Goal: Task Accomplishment & Management: Use online tool/utility

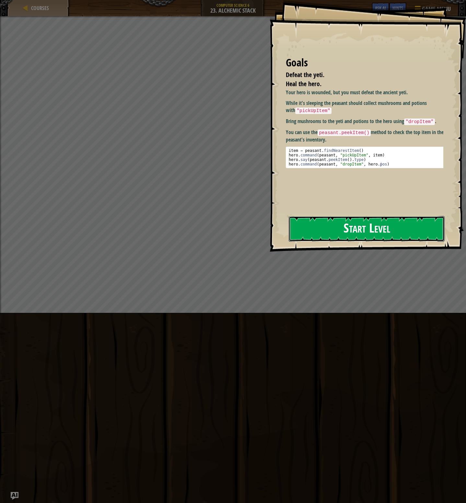
click at [335, 236] on button "Start Level" at bounding box center [367, 229] width 156 height 26
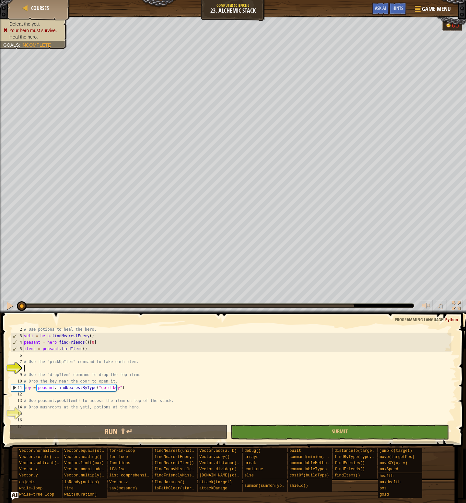
scroll to position [6, 0]
click at [438, 12] on span "Game Menu" at bounding box center [436, 9] width 30 height 9
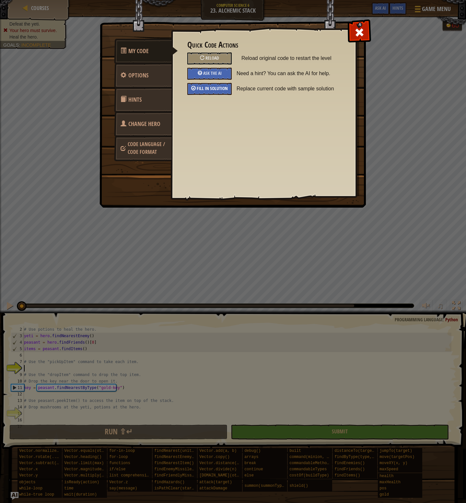
click at [200, 86] on span "Fill in solution" at bounding box center [212, 88] width 31 height 6
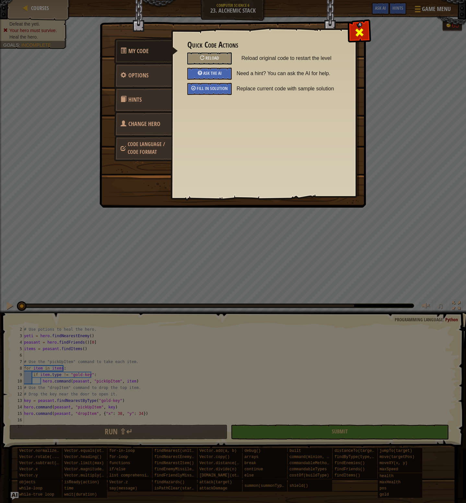
click at [352, 31] on div at bounding box center [359, 31] width 20 height 20
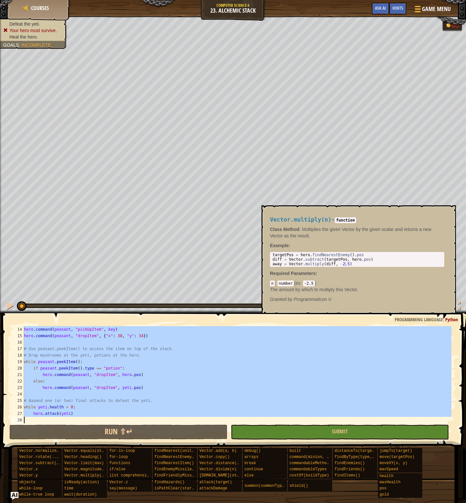
scroll to position [84, 0]
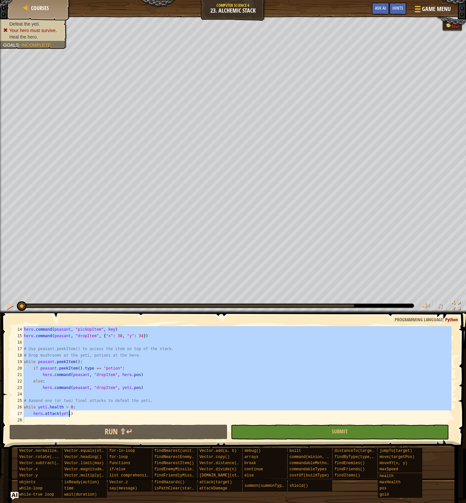
drag, startPoint x: 24, startPoint y: 343, endPoint x: 77, endPoint y: 413, distance: 87.5
click at [77, 413] on div "hero . command ( peasant , "pickUpItem" , key ) hero . command ( peasant , "dro…" at bounding box center [237, 381] width 429 height 110
click at [143, 380] on div "hero . command ( peasant , "pickUpItem" , key ) hero . command ( peasant , "dro…" at bounding box center [237, 374] width 429 height 97
type textarea "else:"
